Goal: Check status: Check status

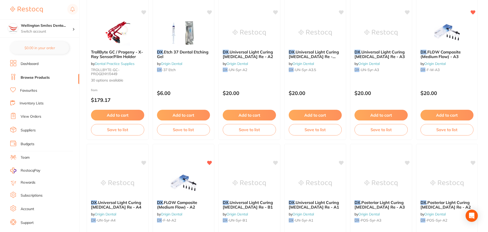
scroll to position [357, 0]
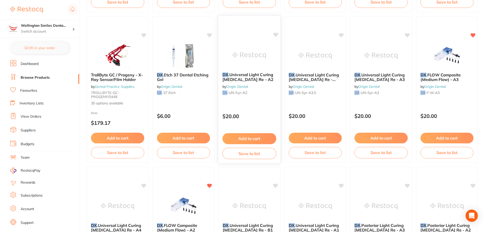
click at [241, 62] on img at bounding box center [249, 56] width 33 height 26
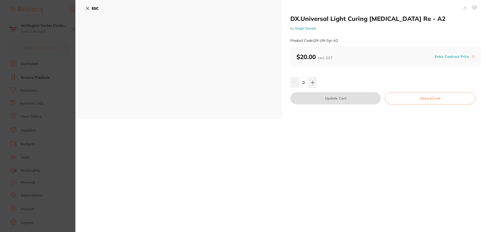
click at [474, 7] on icon at bounding box center [474, 8] width 5 height 5
click at [88, 8] on icon at bounding box center [88, 8] width 4 height 4
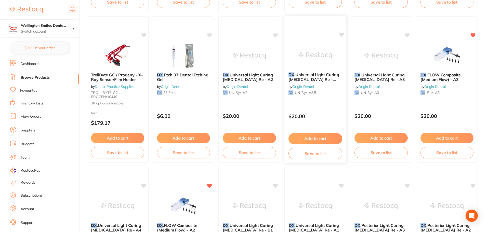
click at [341, 32] on icon at bounding box center [341, 34] width 5 height 5
click at [276, 34] on icon at bounding box center [275, 35] width 5 height 4
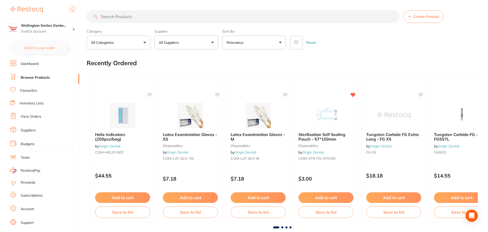
click at [121, 16] on input "search" at bounding box center [243, 16] width 313 height 13
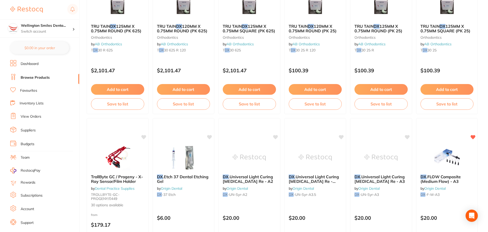
scroll to position [331, 0]
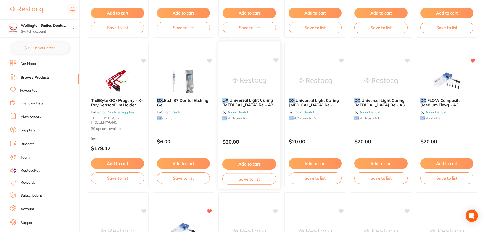
type input "dx"
click at [276, 60] on icon at bounding box center [275, 60] width 5 height 4
click at [258, 79] on img at bounding box center [249, 81] width 33 height 26
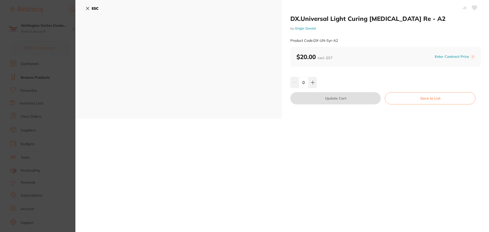
click at [473, 8] on icon at bounding box center [474, 8] width 5 height 5
click at [89, 9] on icon at bounding box center [88, 8] width 4 height 4
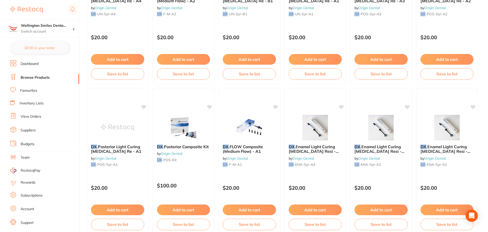
scroll to position [611, 0]
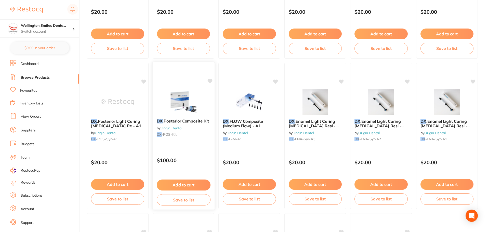
click at [175, 108] on img at bounding box center [183, 102] width 33 height 26
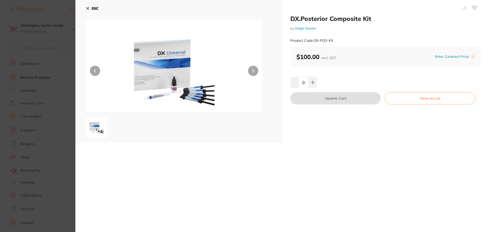
click at [89, 8] on icon at bounding box center [88, 8] width 4 height 4
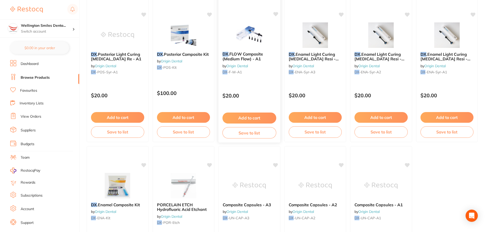
scroll to position [764, 0]
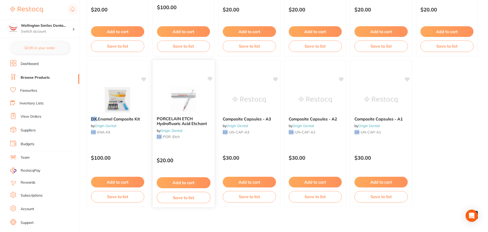
click at [179, 121] on span "PORCELAIN ETCH Hydrofluoric Acid Etchant" at bounding box center [181, 121] width 50 height 10
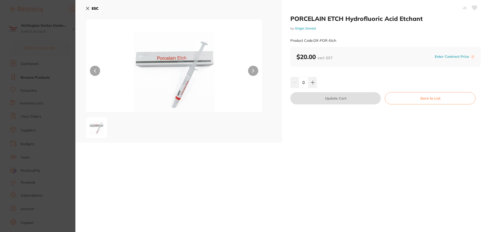
click at [473, 8] on icon at bounding box center [474, 8] width 5 height 5
click at [474, 9] on icon at bounding box center [474, 8] width 5 height 5
click at [89, 9] on icon at bounding box center [88, 8] width 4 height 4
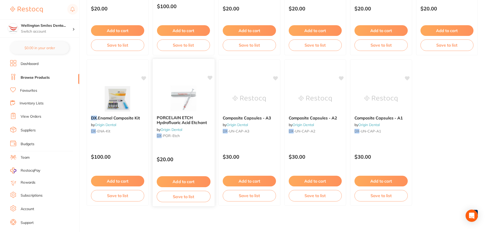
scroll to position [766, 0]
click at [36, 76] on link "Browse Products" at bounding box center [35, 77] width 29 height 5
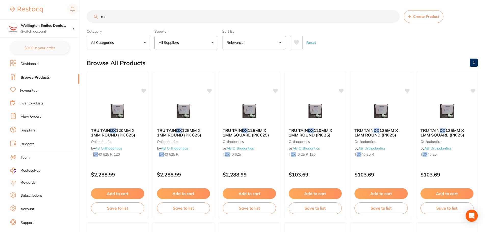
click at [33, 117] on link "View Orders" at bounding box center [31, 116] width 21 height 5
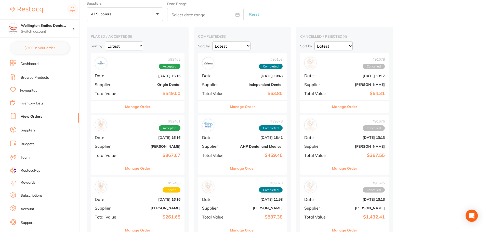
scroll to position [76, 0]
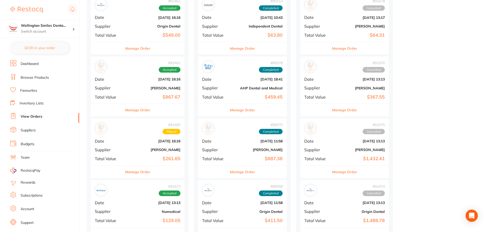
click at [135, 171] on button "Manage Order" at bounding box center [137, 172] width 25 height 12
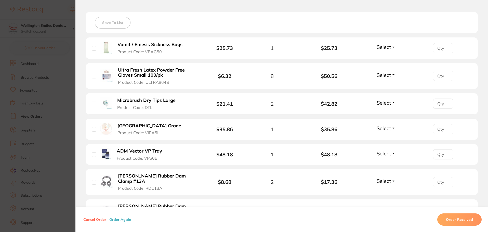
scroll to position [204, 0]
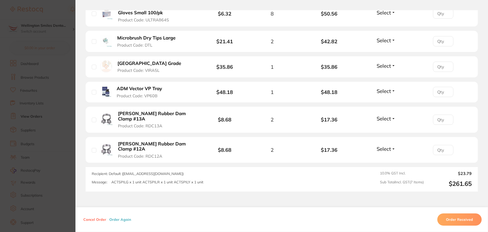
click at [32, 157] on section "Order ID: Restocq- 92460 Order Information Placed Order Order Date Sept 2 2025,…" at bounding box center [244, 116] width 488 height 232
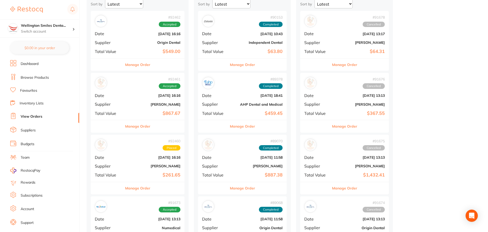
scroll to position [51, 0]
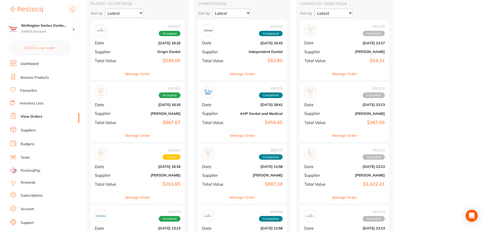
click at [147, 141] on button "Manage Order" at bounding box center [137, 135] width 25 height 12
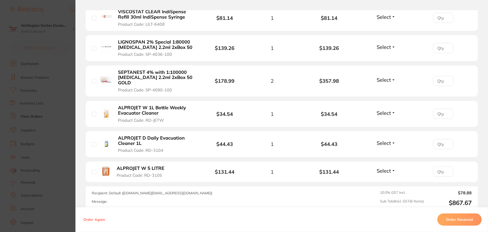
scroll to position [172, 0]
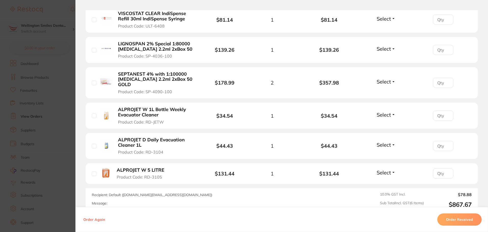
click at [50, 154] on section "Order ID: Restocq- 92461 Order Information Accepted Order Order Date Sept 2 202…" at bounding box center [244, 116] width 488 height 232
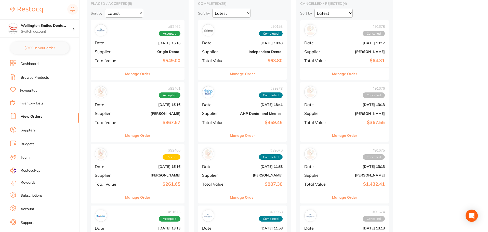
scroll to position [25, 0]
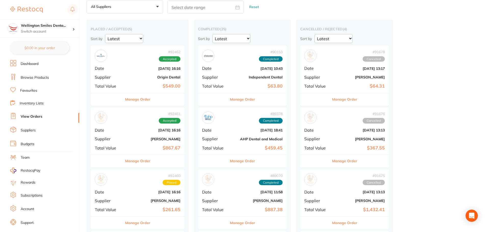
click at [131, 101] on button "Manage Order" at bounding box center [137, 99] width 25 height 12
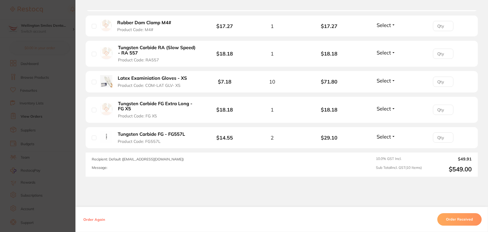
scroll to position [382, 0]
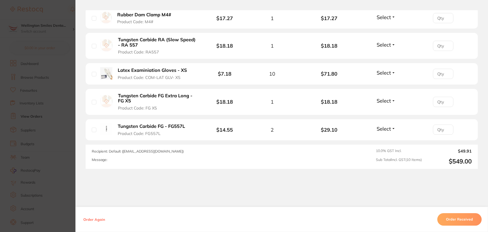
click at [50, 154] on section "Order ID: Restocq- 92462 Order Information Accepted Order Order Date Sept 2 202…" at bounding box center [244, 116] width 488 height 232
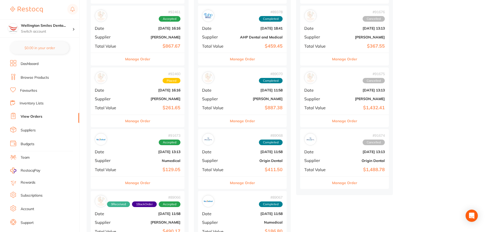
scroll to position [153, 0]
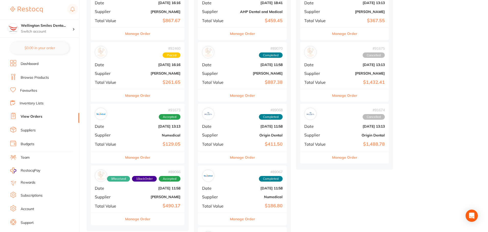
click at [128, 156] on button "Manage Order" at bounding box center [137, 157] width 25 height 12
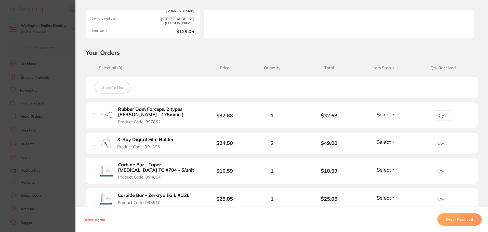
scroll to position [127, 0]
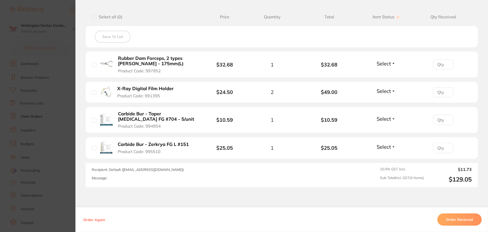
click at [42, 152] on section "Order ID: Restocq- 91673 Order Information Accepted Order Order Date Aug 28 202…" at bounding box center [244, 116] width 488 height 232
